Goal: Transaction & Acquisition: Purchase product/service

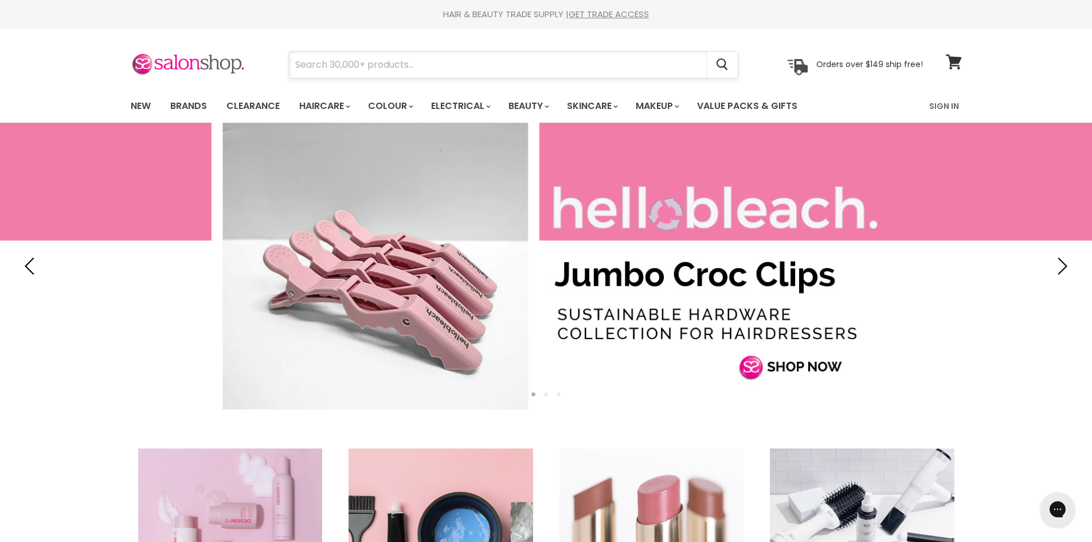
click at [347, 65] on input "Search" at bounding box center [498, 65] width 418 height 26
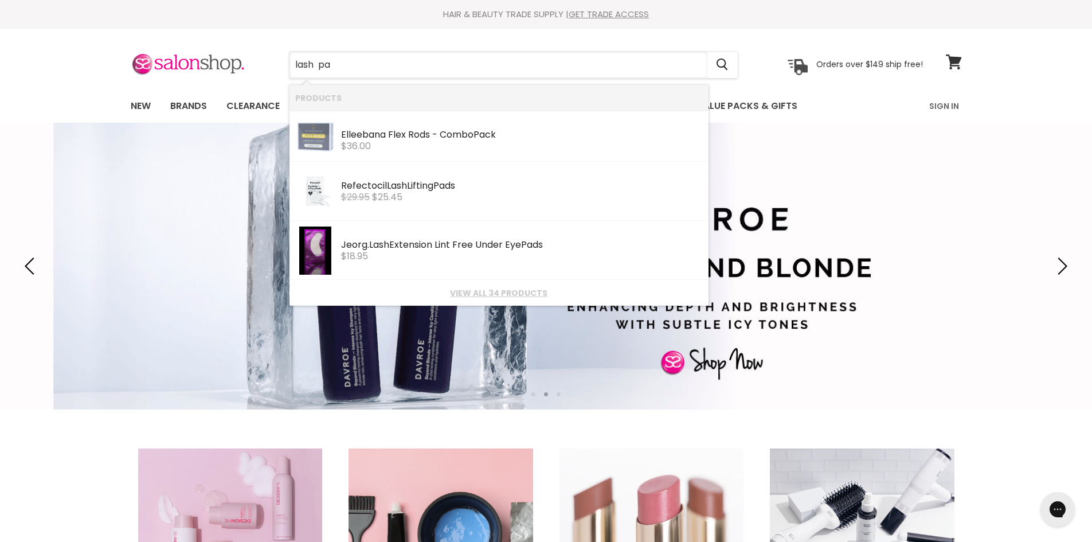
type input "lash pad"
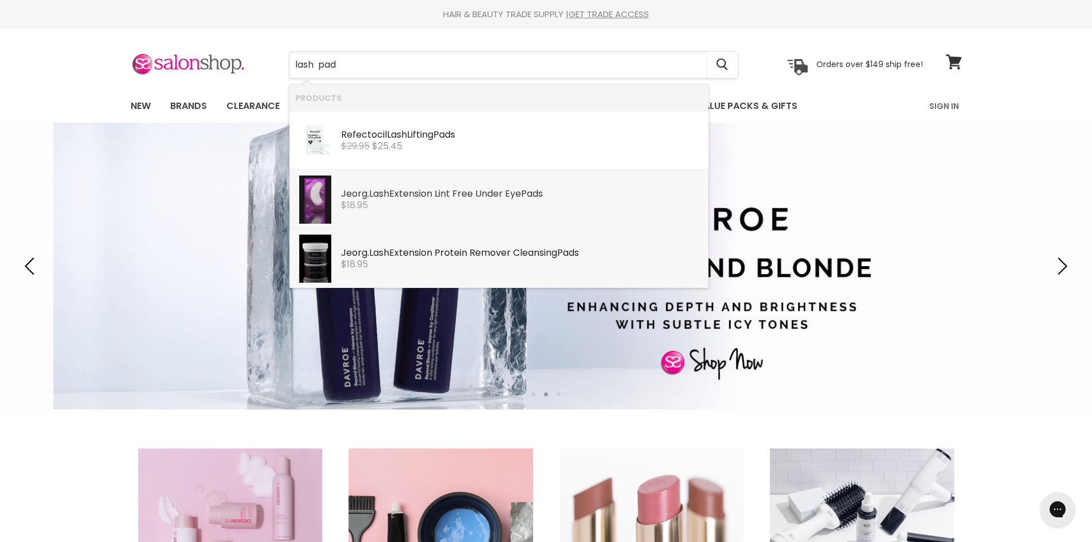
click at [376, 196] on b "Lash" at bounding box center [379, 193] width 20 height 13
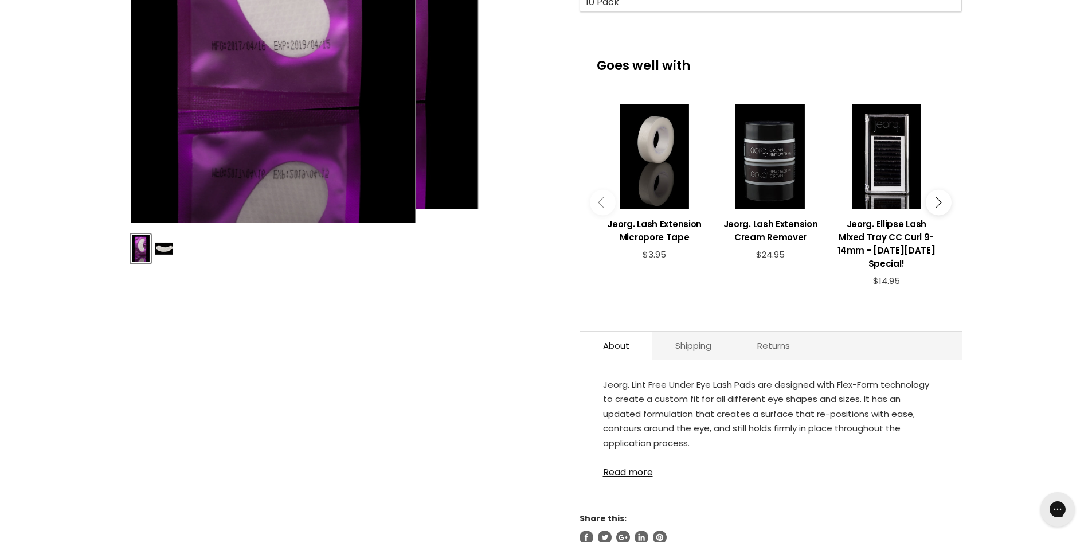
scroll to position [115, 0]
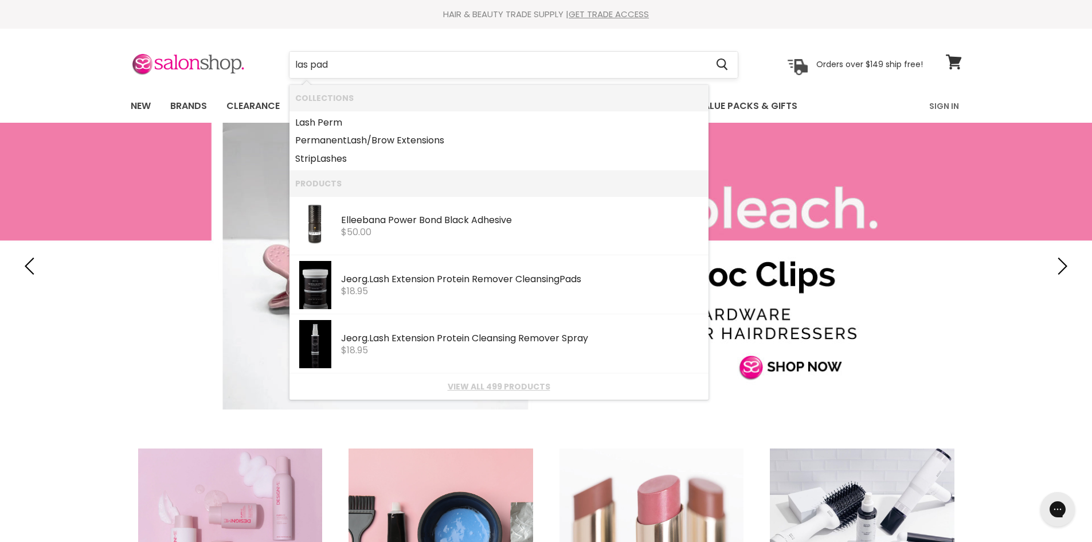
type input "las pads"
